Goal: Task Accomplishment & Management: Use online tool/utility

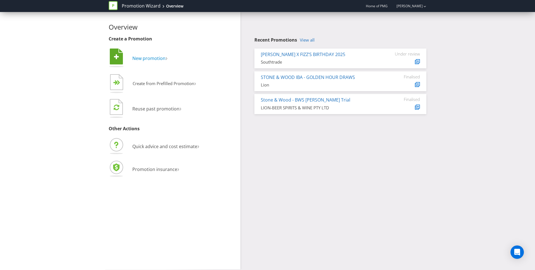
click at [146, 60] on span "New promotion" at bounding box center [148, 58] width 33 height 6
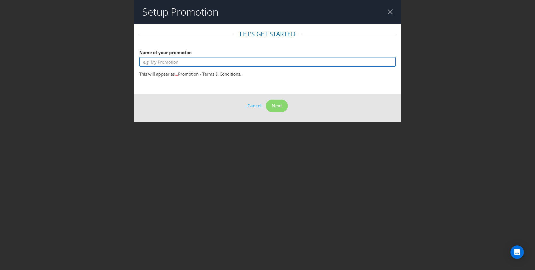
click at [187, 62] on input "text" at bounding box center [267, 62] width 256 height 10
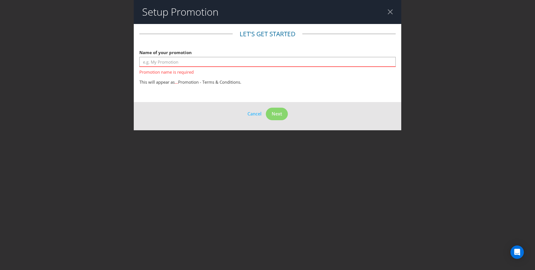
click at [390, 15] on header "Setup Promotion" at bounding box center [267, 12] width 267 height 24
click at [390, 13] on div at bounding box center [389, 11] width 5 height 5
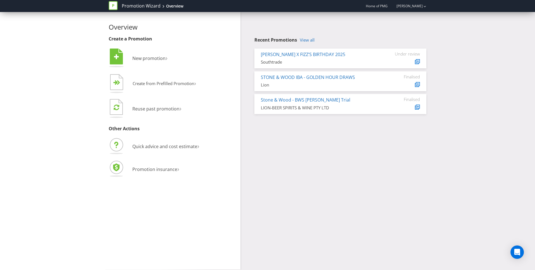
click at [337, 158] on div "Overview Create a Promotion  New promotion ›   Create from Prefilled Promoti…" at bounding box center [267, 140] width 326 height 257
click at [309, 40] on link "View all" at bounding box center [307, 40] width 15 height 5
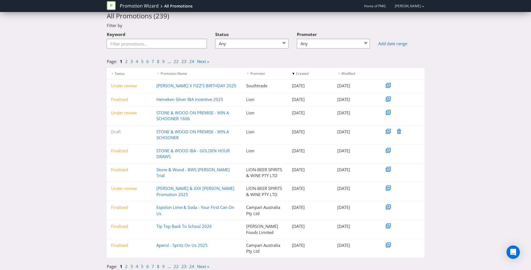
scroll to position [20, 0]
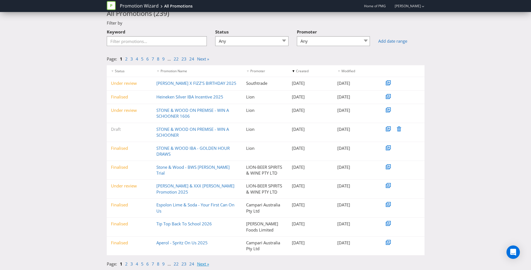
click at [197, 262] on link "Next »" at bounding box center [203, 264] width 12 height 6
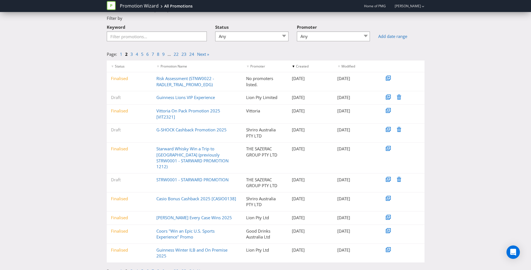
scroll to position [26, 0]
click at [201, 267] on link "Next »" at bounding box center [203, 270] width 12 height 6
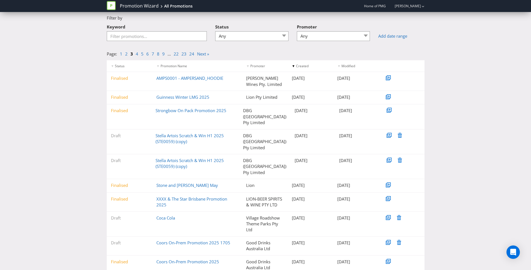
scroll to position [25, 0]
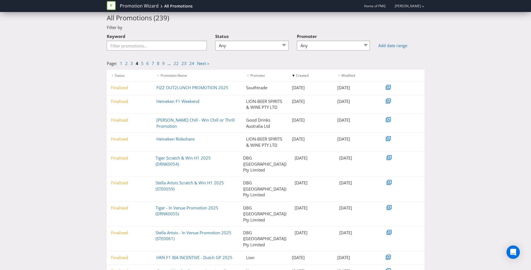
scroll to position [17, 0]
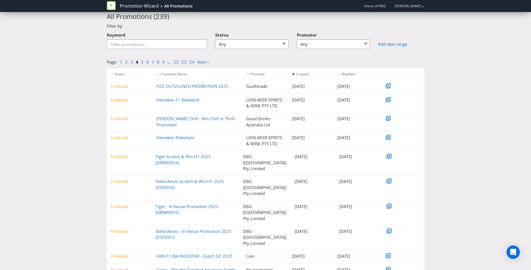
click at [69, 180] on div "< Back to Overview All Promotions ( 239 ) Filter by Keyword Status Any Draft Un…" at bounding box center [265, 148] width 531 height 295
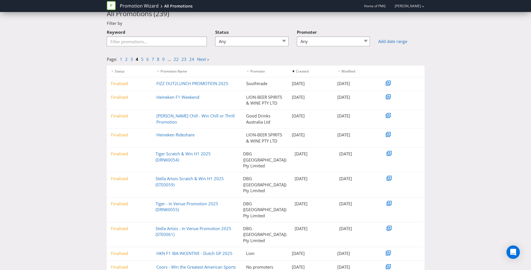
scroll to position [20, 0]
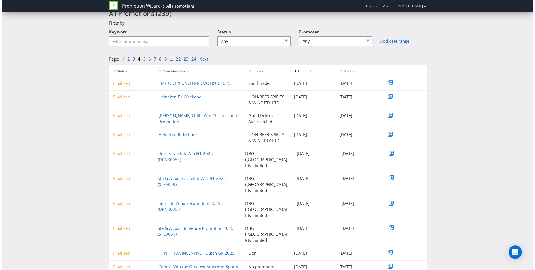
scroll to position [0, 0]
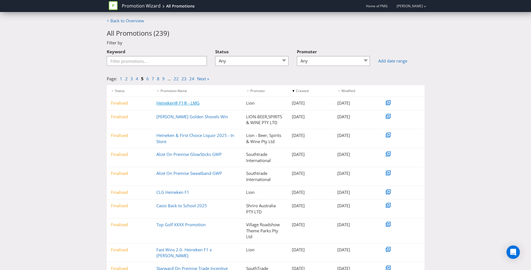
click at [165, 102] on link "Heineken® F1® - LMG" at bounding box center [177, 103] width 43 height 6
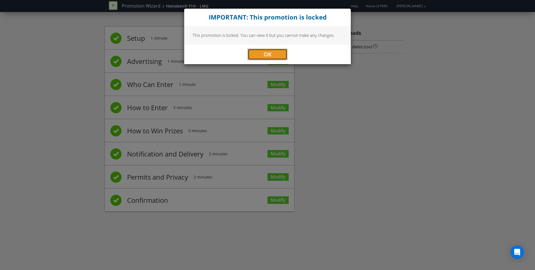
click at [267, 58] on span "OK" at bounding box center [267, 54] width 8 height 8
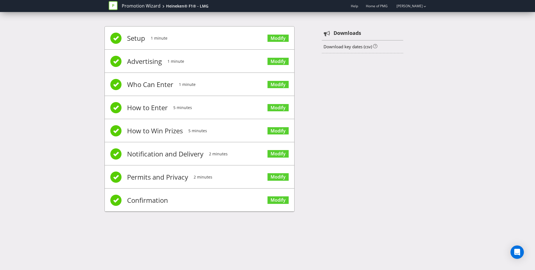
click at [386, 132] on div "Setup 1 minute Modify Advertising 1 minute Modify Who Can Enter 1 minute Modify…" at bounding box center [267, 122] width 326 height 208
click at [410, 156] on div "Setup 1 minute Modify Advertising 1 minute Modify Who Can Enter 1 minute Modify…" at bounding box center [267, 122] width 326 height 208
